Goal: Book appointment/travel/reservation

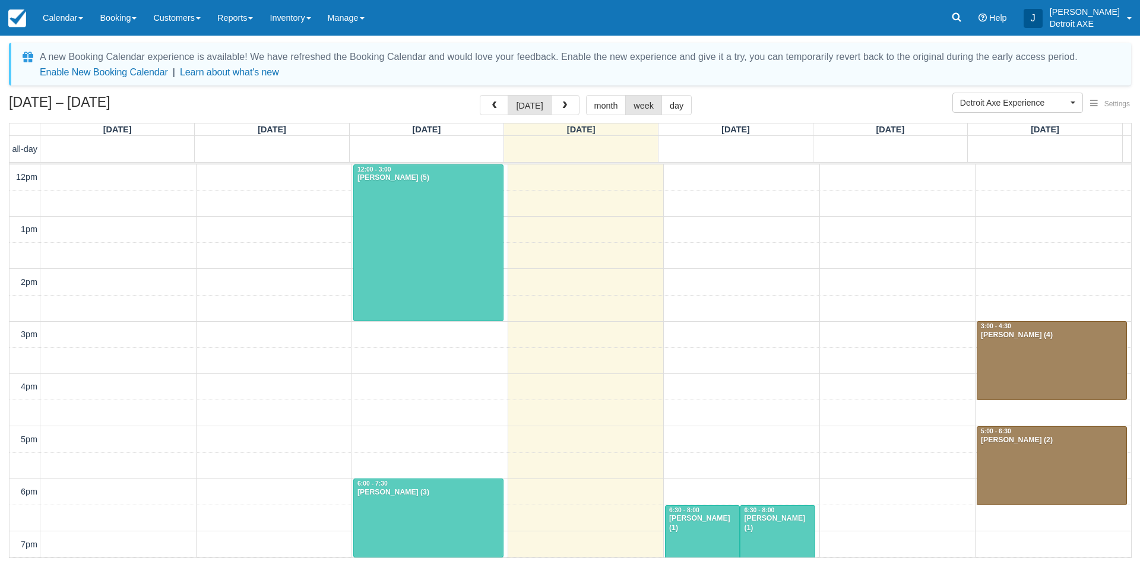
select select "14"
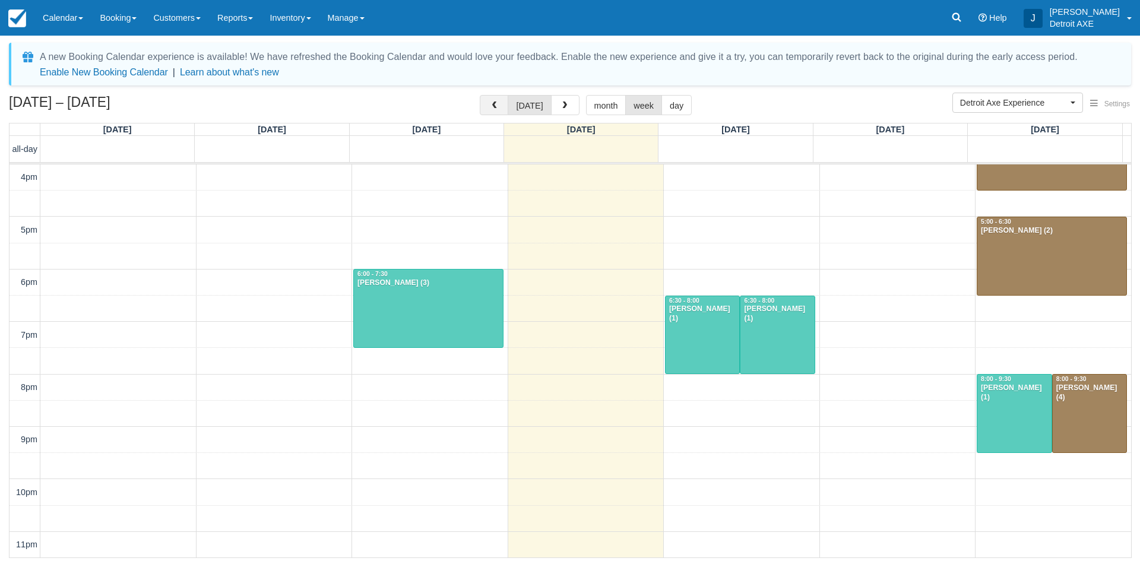
click at [505, 107] on button "button" at bounding box center [494, 105] width 28 height 20
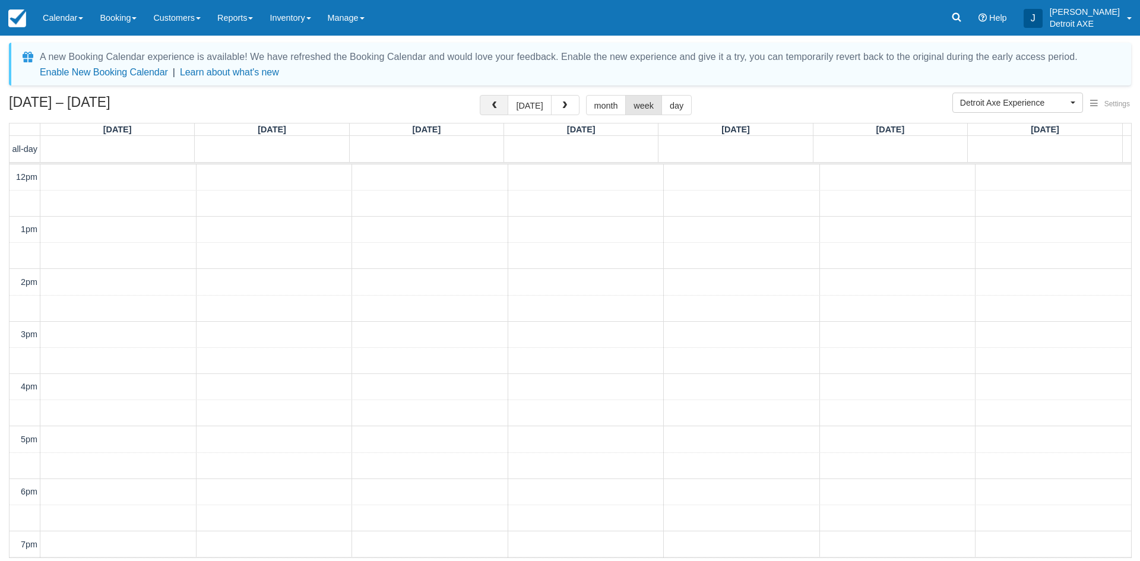
scroll to position [210, 0]
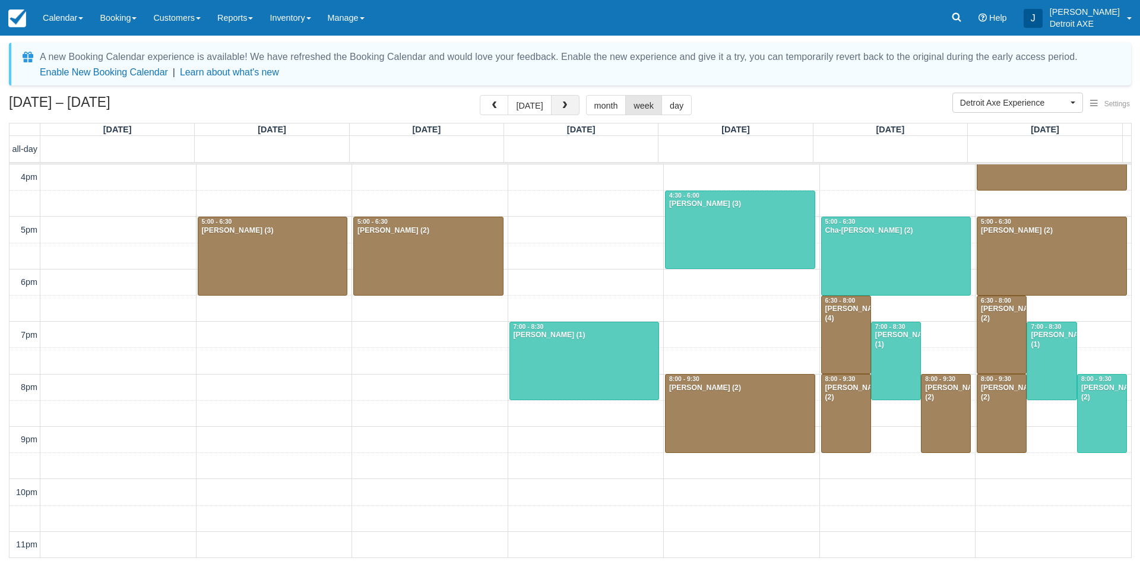
click at [567, 105] on button "button" at bounding box center [565, 105] width 28 height 20
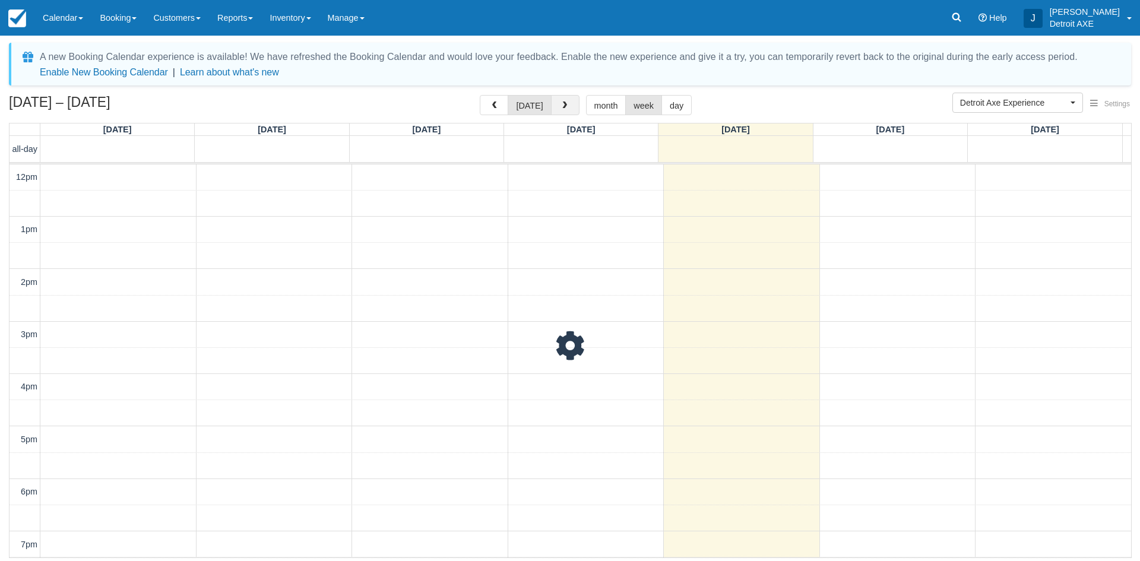
scroll to position [210, 0]
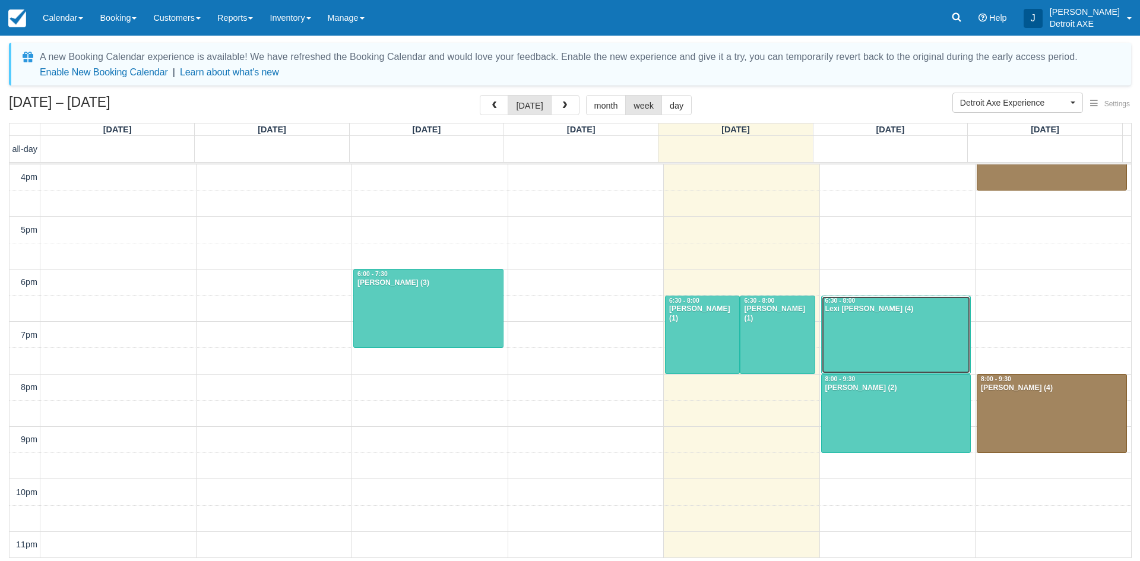
click at [851, 359] on div at bounding box center [896, 335] width 149 height 78
